Goal: Information Seeking & Learning: Learn about a topic

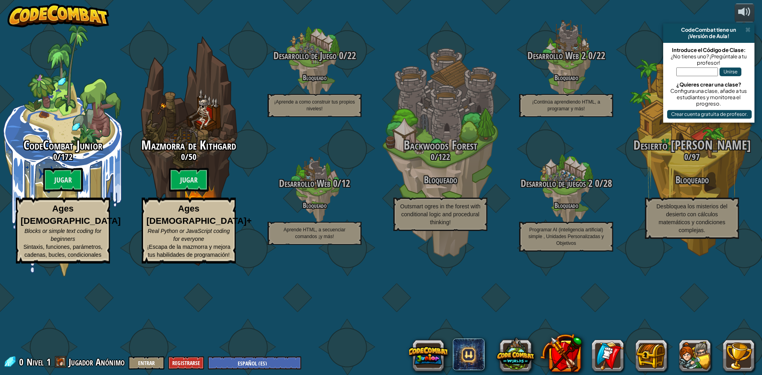
select select "es-ES"
click at [81, 192] on btn "Jugar" at bounding box center [63, 180] width 40 height 24
select select "es-ES"
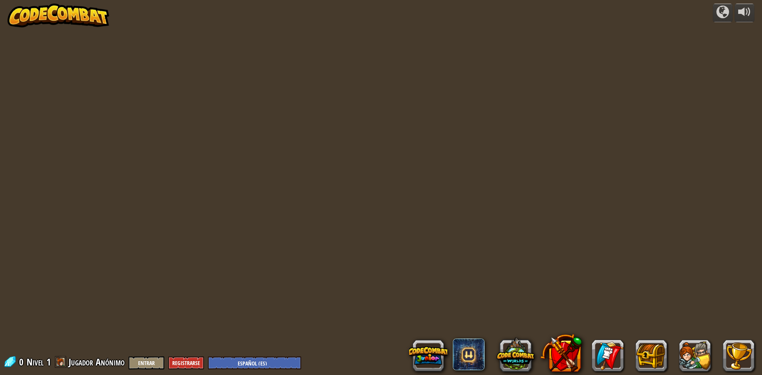
select select "es-ES"
